Goal: Task Accomplishment & Management: Complete application form

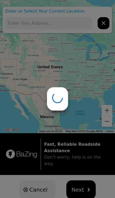
type input "[STREET_ADDRESS]"
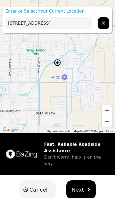
click at [81, 185] on span "Next" at bounding box center [78, 189] width 13 height 8
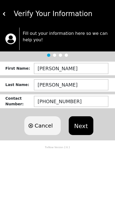
click at [82, 123] on button "Next" at bounding box center [81, 125] width 24 height 19
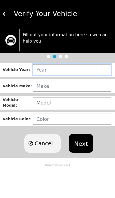
click at [92, 70] on input "text" at bounding box center [72, 69] width 78 height 11
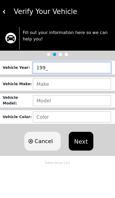
type input "1996"
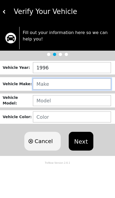
click at [60, 85] on input "text" at bounding box center [72, 86] width 78 height 11
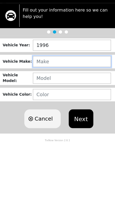
type input "V"
type input "CHEVY"
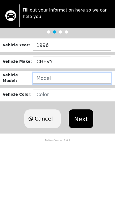
click at [62, 97] on input "text" at bounding box center [72, 102] width 78 height 11
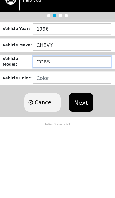
type input "CORSA"
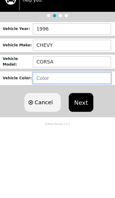
click at [50, 113] on input "text" at bounding box center [72, 118] width 78 height 11
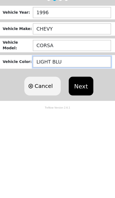
type input "LIGHT BLUE"
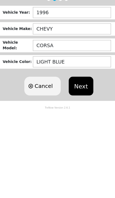
click at [83, 134] on button "Next" at bounding box center [81, 143] width 24 height 19
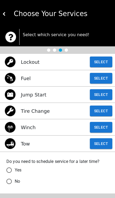
click at [100, 144] on button "Select" at bounding box center [101, 143] width 22 height 11
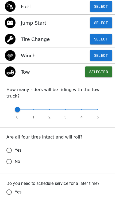
scroll to position [72, 0]
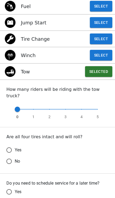
click at [10, 144] on input "Yes" at bounding box center [8, 149] width 11 height 11
radio input "false"
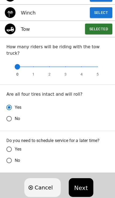
scroll to position [114, 0]
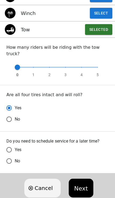
click at [10, 125] on input "No" at bounding box center [8, 118] width 11 height 11
radio input "false"
radio input "true"
click at [79, 179] on button "Next" at bounding box center [81, 188] width 24 height 19
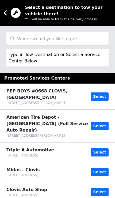
click at [29, 42] on input "search" at bounding box center [57, 38] width 102 height 13
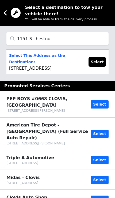
type input "1151 S chestnut"
click at [96, 62] on button "Select" at bounding box center [97, 62] width 17 height 10
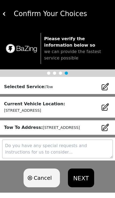
click at [82, 183] on button "NEXT" at bounding box center [81, 177] width 26 height 19
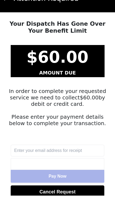
scroll to position [13, 0]
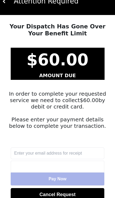
click at [72, 197] on button "Cancel Request" at bounding box center [58, 194] width 94 height 13
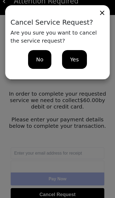
click at [76, 61] on span "Yes" at bounding box center [74, 59] width 9 height 8
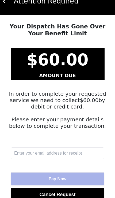
scroll to position [0, 0]
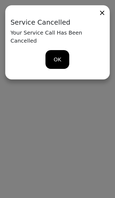
click at [60, 55] on span "OK" at bounding box center [58, 59] width 8 height 8
